Goal: Task Accomplishment & Management: Use online tool/utility

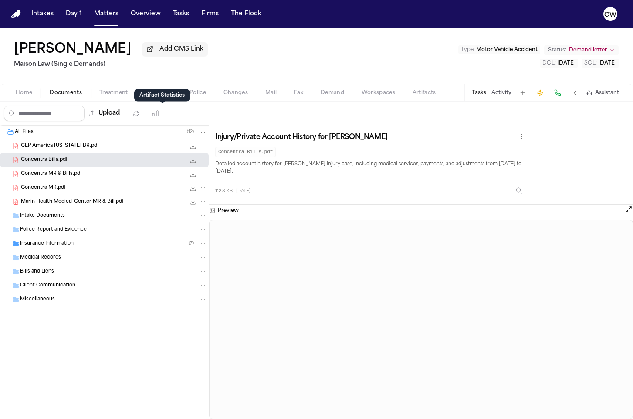
click at [4, 135] on span "Folder: All Files" at bounding box center [3, 131] width 5 height 5
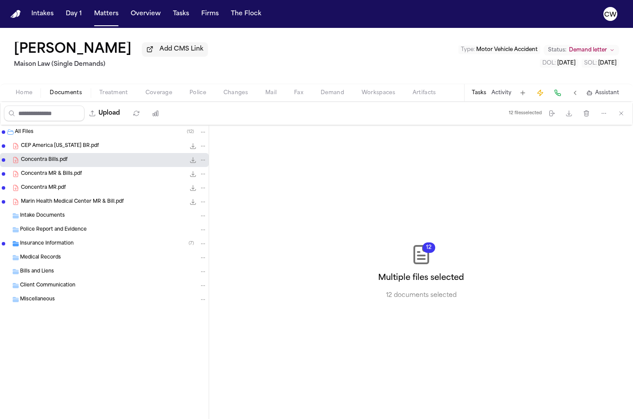
click at [3, 134] on span "Folder: All Files" at bounding box center [3, 131] width 3 height 3
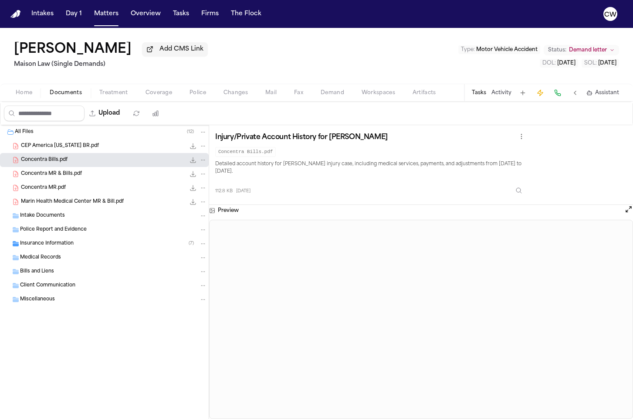
click at [3, 134] on span "Folder: All Files" at bounding box center [3, 131] width 3 height 3
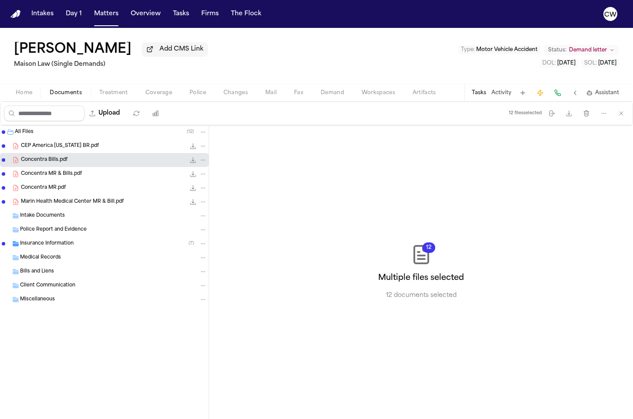
click at [3, 134] on span "Folder: All Files" at bounding box center [3, 131] width 3 height 3
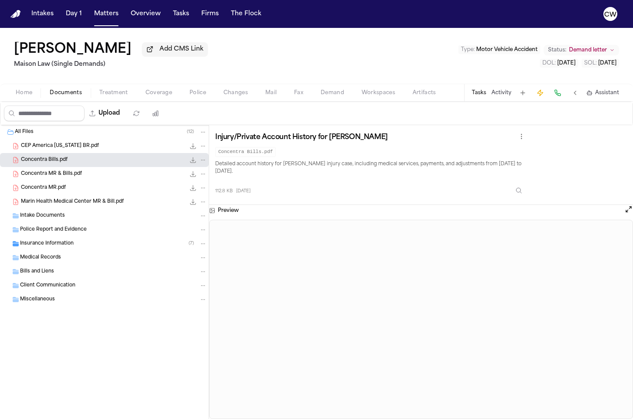
click at [3, 134] on span "Folder: All Files" at bounding box center [3, 131] width 3 height 3
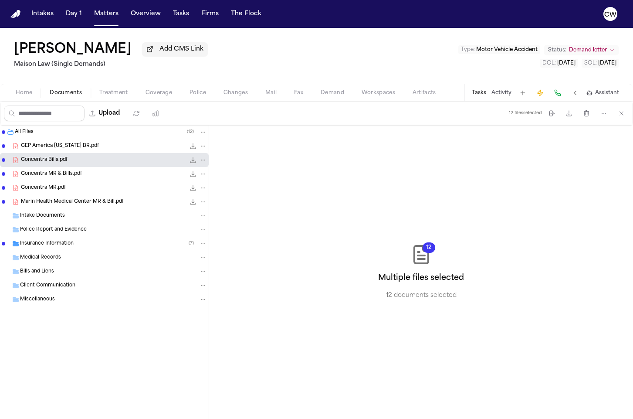
click at [3, 134] on span "Folder: All Files" at bounding box center [3, 131] width 3 height 3
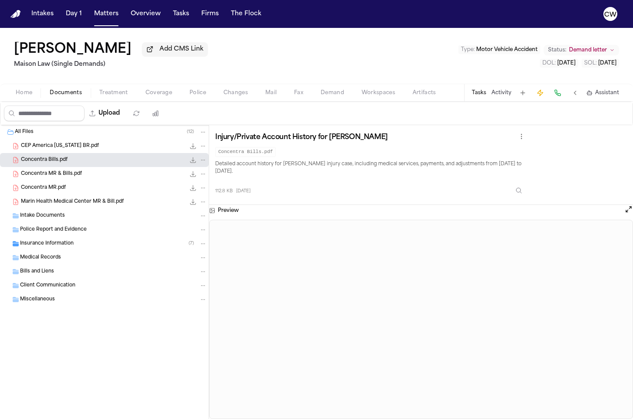
click at [11, 136] on icon "Folder: All Files" at bounding box center [10, 132] width 7 height 7
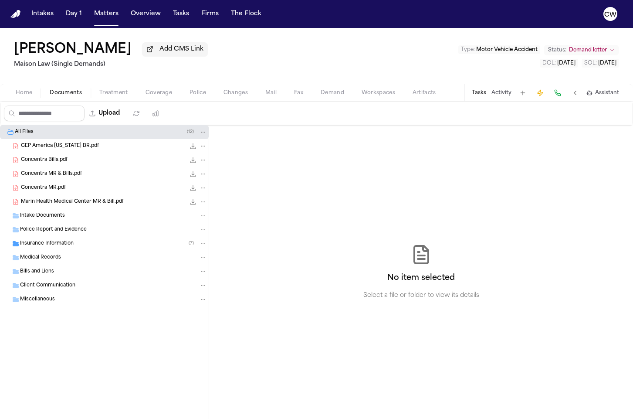
click at [15, 246] on icon "Folder: Insurance Information" at bounding box center [16, 243] width 6 height 5
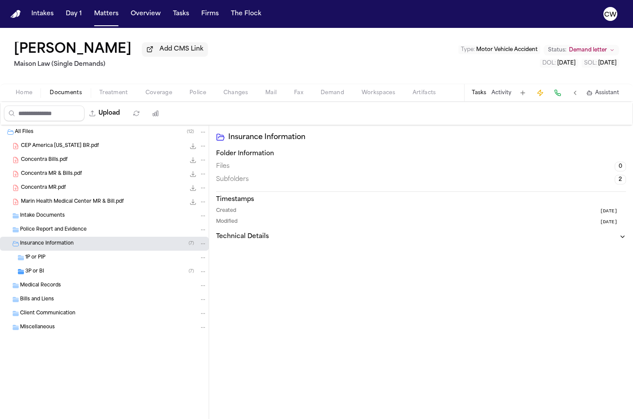
click at [15, 246] on icon "Folder: Insurance Information" at bounding box center [16, 243] width 6 height 5
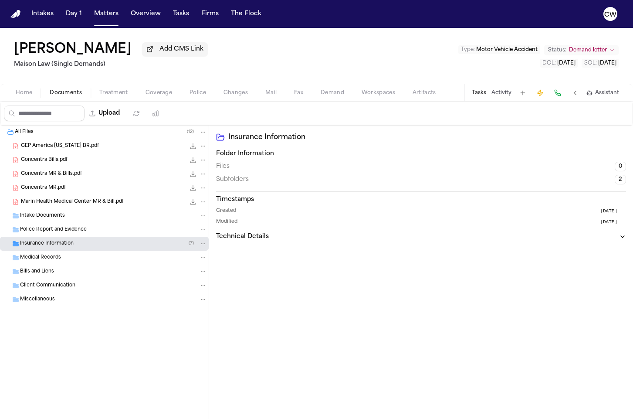
click at [15, 246] on icon "Folder: Insurance Information" at bounding box center [16, 243] width 6 height 5
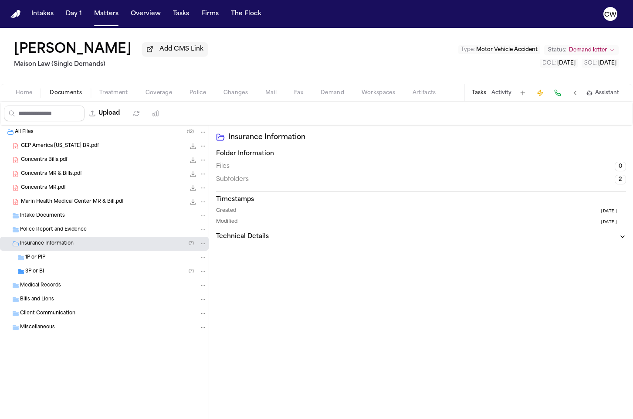
click at [15, 246] on icon "Folder: Insurance Information" at bounding box center [16, 243] width 6 height 5
click at [4, 160] on span "File: Concentra Bills.pdf" at bounding box center [3, 159] width 5 height 5
click at [2, 175] on span "File: Concentra MR & Bills.pdf" at bounding box center [3, 173] width 3 height 3
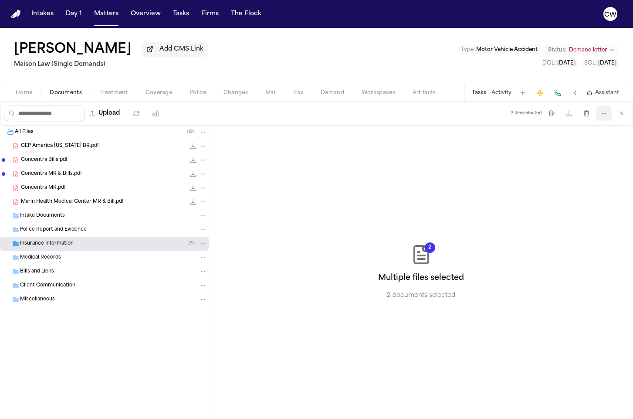
click at [608, 116] on button "More actions" at bounding box center [604, 113] width 16 height 16
click at [606, 116] on icon "button" at bounding box center [604, 113] width 7 height 7
click at [5, 162] on span "File: Concentra Bills.pdf" at bounding box center [3, 159] width 3 height 3
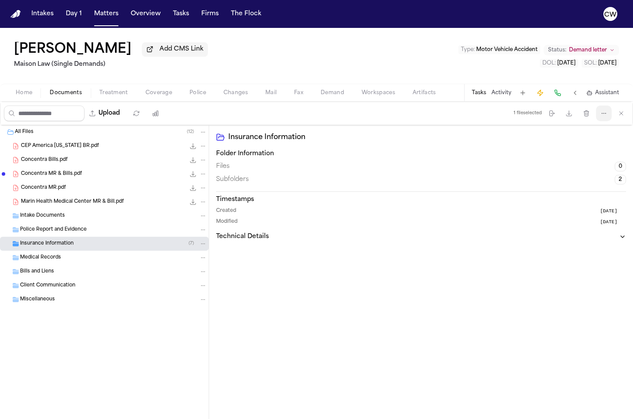
click at [605, 117] on icon "button" at bounding box center [604, 113] width 7 height 7
click at [439, 76] on div "Walter Monterroso Add CMS Link Maison Law (Single Demands) Type : Motor Vehicle…" at bounding box center [316, 223] width 633 height 391
click at [163, 116] on button "button" at bounding box center [156, 113] width 16 height 16
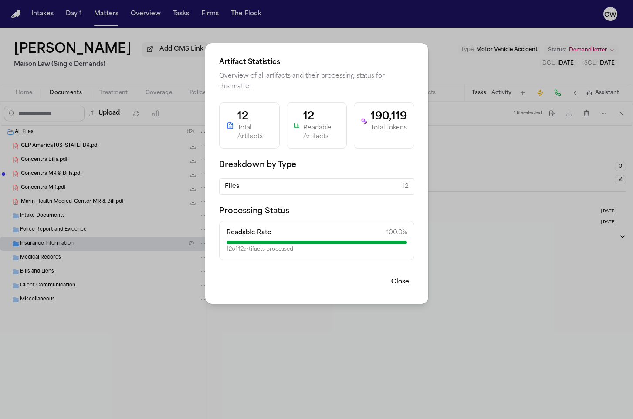
click at [438, 47] on div "Artifact Statistics Overview of all artifacts and their processing status for t…" at bounding box center [316, 209] width 633 height 419
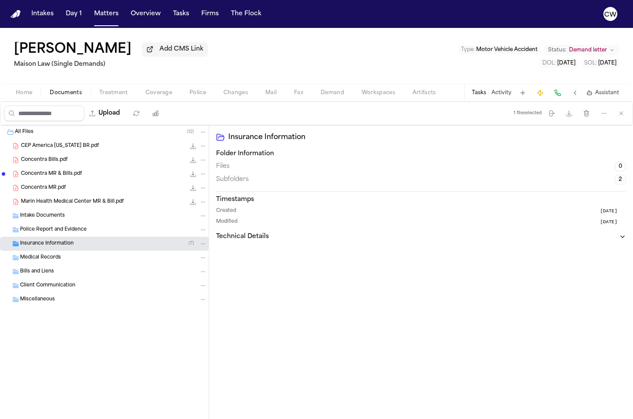
click at [453, 63] on div "Walter Monterroso Add CMS Link Maison Law (Single Demands) Type : Motor Vehicle…" at bounding box center [316, 56] width 633 height 56
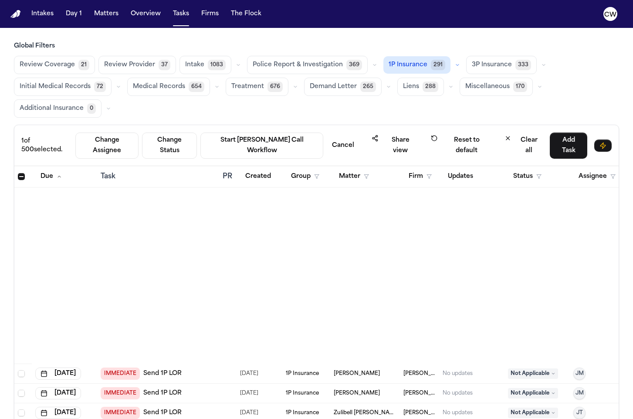
scroll to position [569, 0]
